Goal: Answer question/provide support: Share knowledge or assist other users

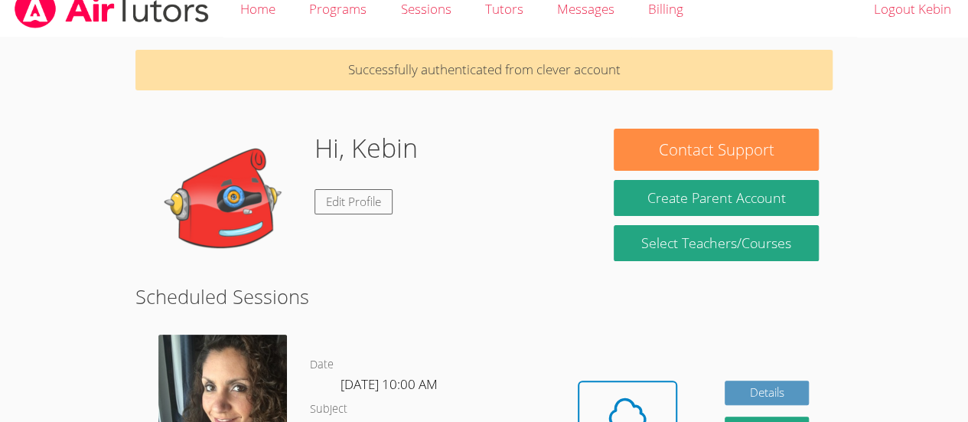
scroll to position [19, 0]
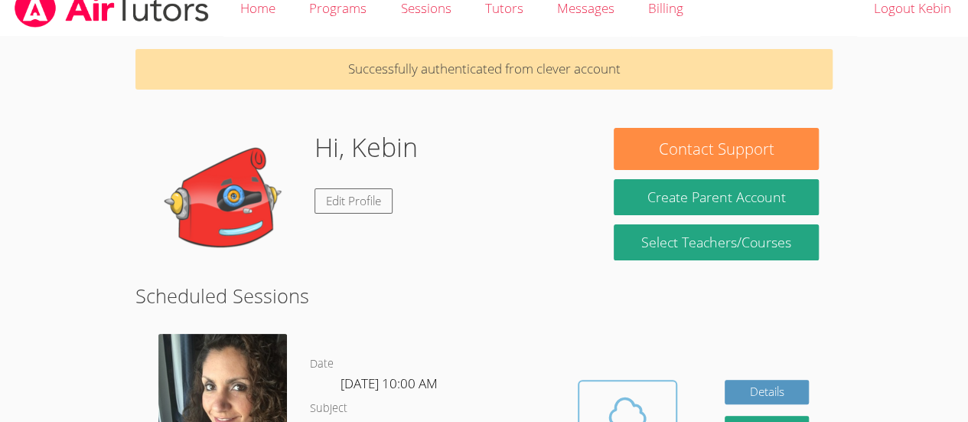
click at [612, 390] on icon at bounding box center [627, 411] width 43 height 43
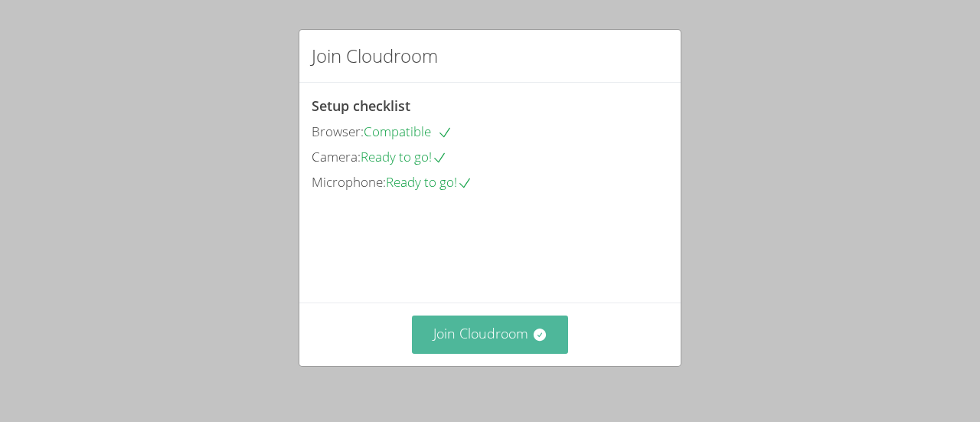
click at [506, 331] on button "Join Cloudroom" at bounding box center [490, 333] width 157 height 37
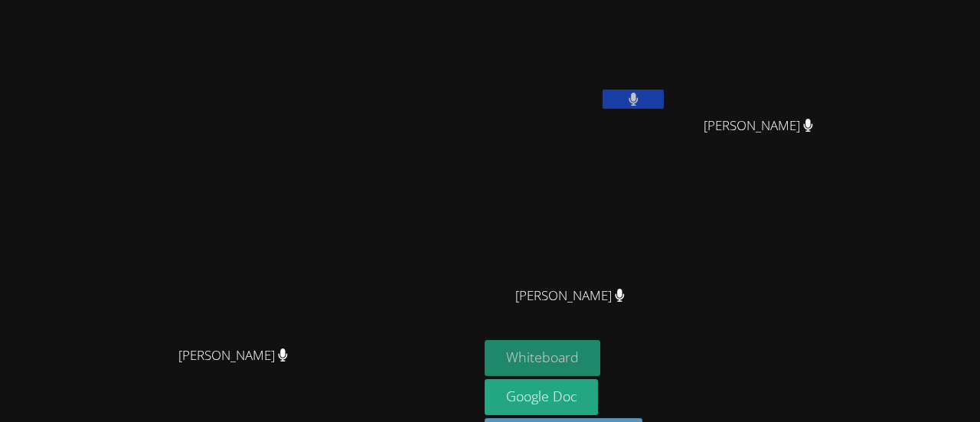
click at [600, 349] on button "Whiteboard" at bounding box center [542, 358] width 116 height 36
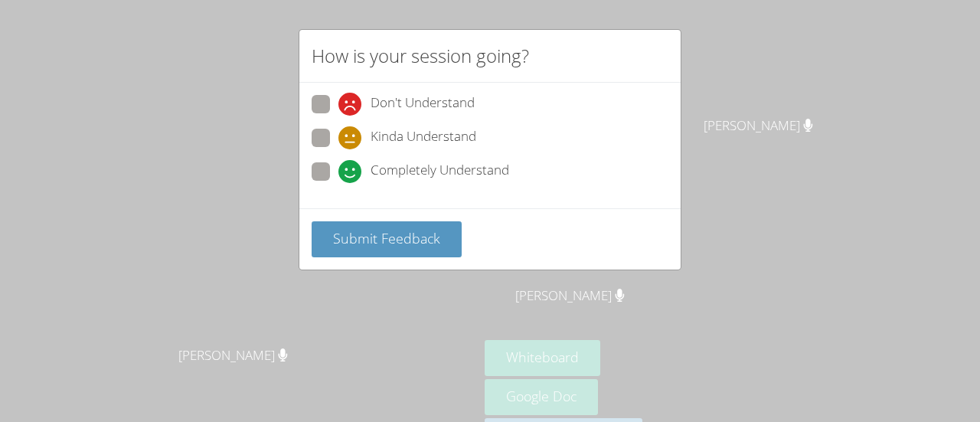
click at [343, 178] on icon at bounding box center [349, 171] width 23 height 23
click at [343, 175] on input "Completely Understand" at bounding box center [344, 168] width 13 height 13
radio input "true"
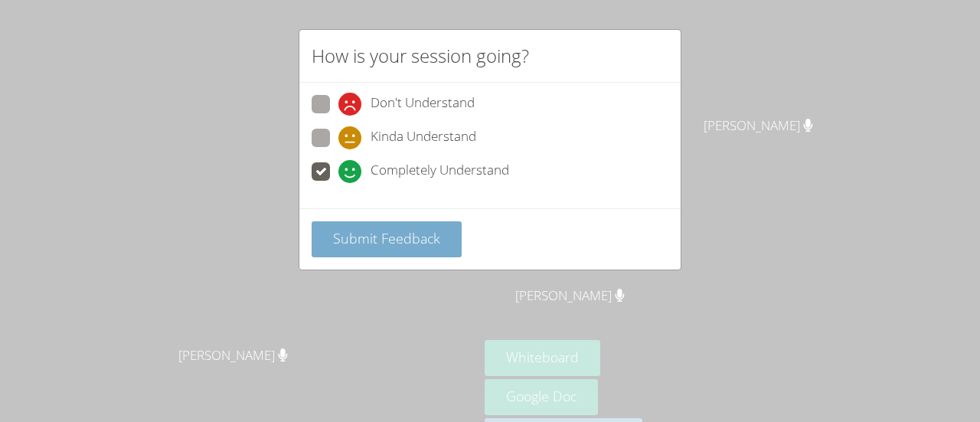
click at [355, 230] on span "Submit Feedback" at bounding box center [386, 238] width 107 height 18
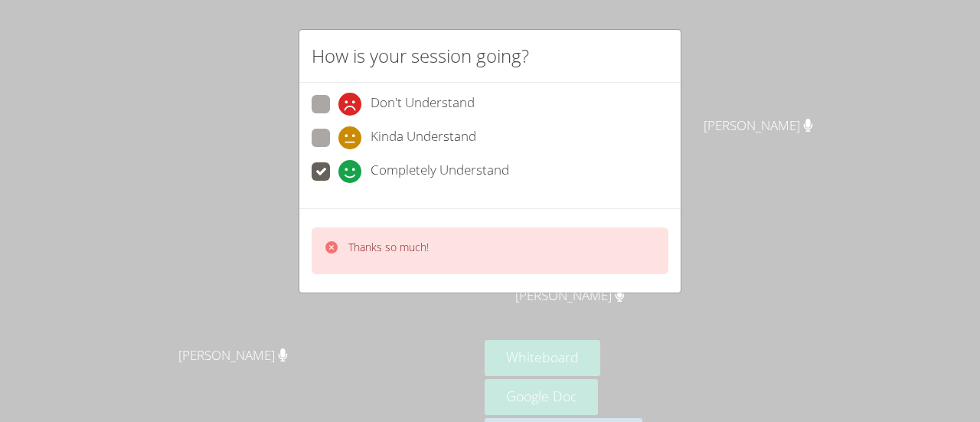
click at [372, 165] on span "Completely Understand" at bounding box center [439, 171] width 139 height 23
click at [351, 165] on input "Completely Understand" at bounding box center [344, 168] width 13 height 13
click at [372, 249] on p "Thanks so much!" at bounding box center [388, 247] width 80 height 15
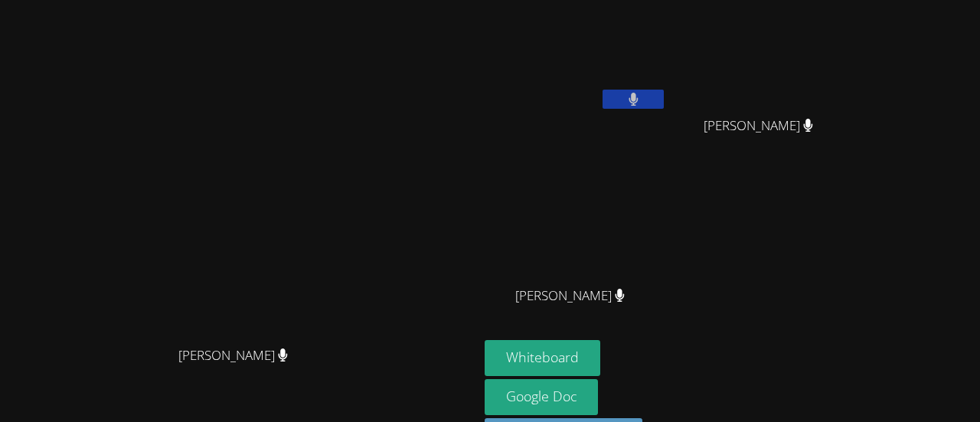
click at [354, 238] on video at bounding box center [240, 207] width 230 height 262
